Goal: Task Accomplishment & Management: Manage account settings

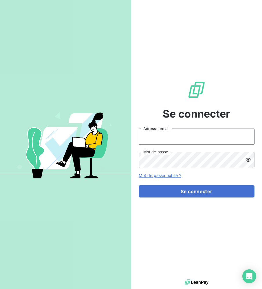
click at [163, 134] on input "Adresse email" at bounding box center [197, 136] width 116 height 16
type input "[PERSON_NAME][EMAIL_ADDRESS][DOMAIN_NAME]"
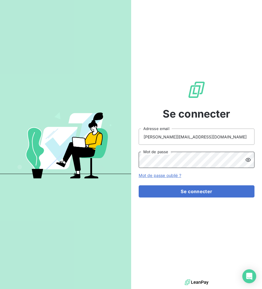
click at [139, 185] on button "Se connecter" at bounding box center [197, 191] width 116 height 12
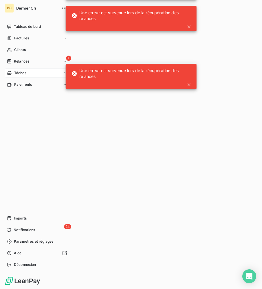
click at [19, 73] on span "Tâches" at bounding box center [20, 72] width 12 height 5
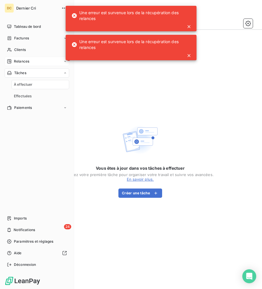
click at [19, 60] on span "Relances" at bounding box center [21, 61] width 15 height 5
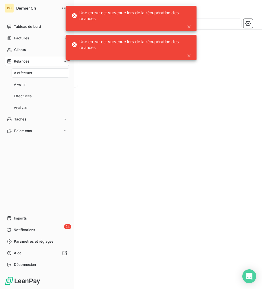
scroll to position [232, 51]
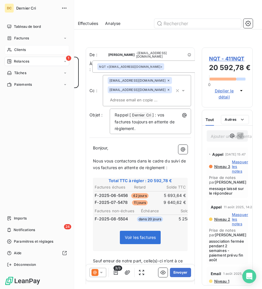
click at [12, 50] on icon at bounding box center [9, 49] width 5 height 5
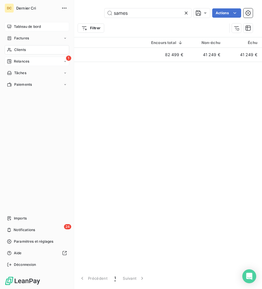
click at [12, 26] on div "Tableau de bord" at bounding box center [37, 26] width 64 height 9
